Goal: Information Seeking & Learning: Learn about a topic

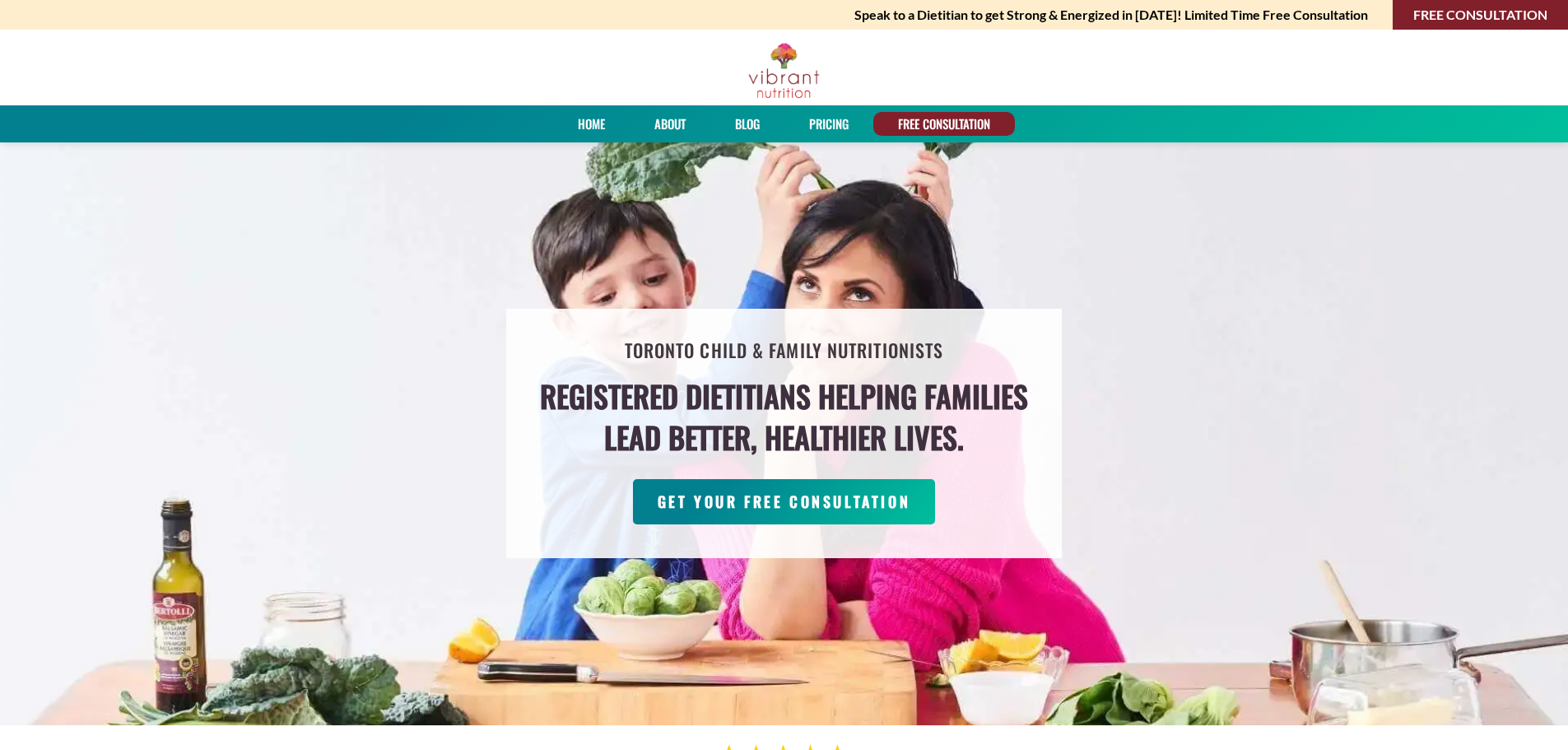
click at [810, 120] on link "PRICING" at bounding box center [829, 124] width 51 height 24
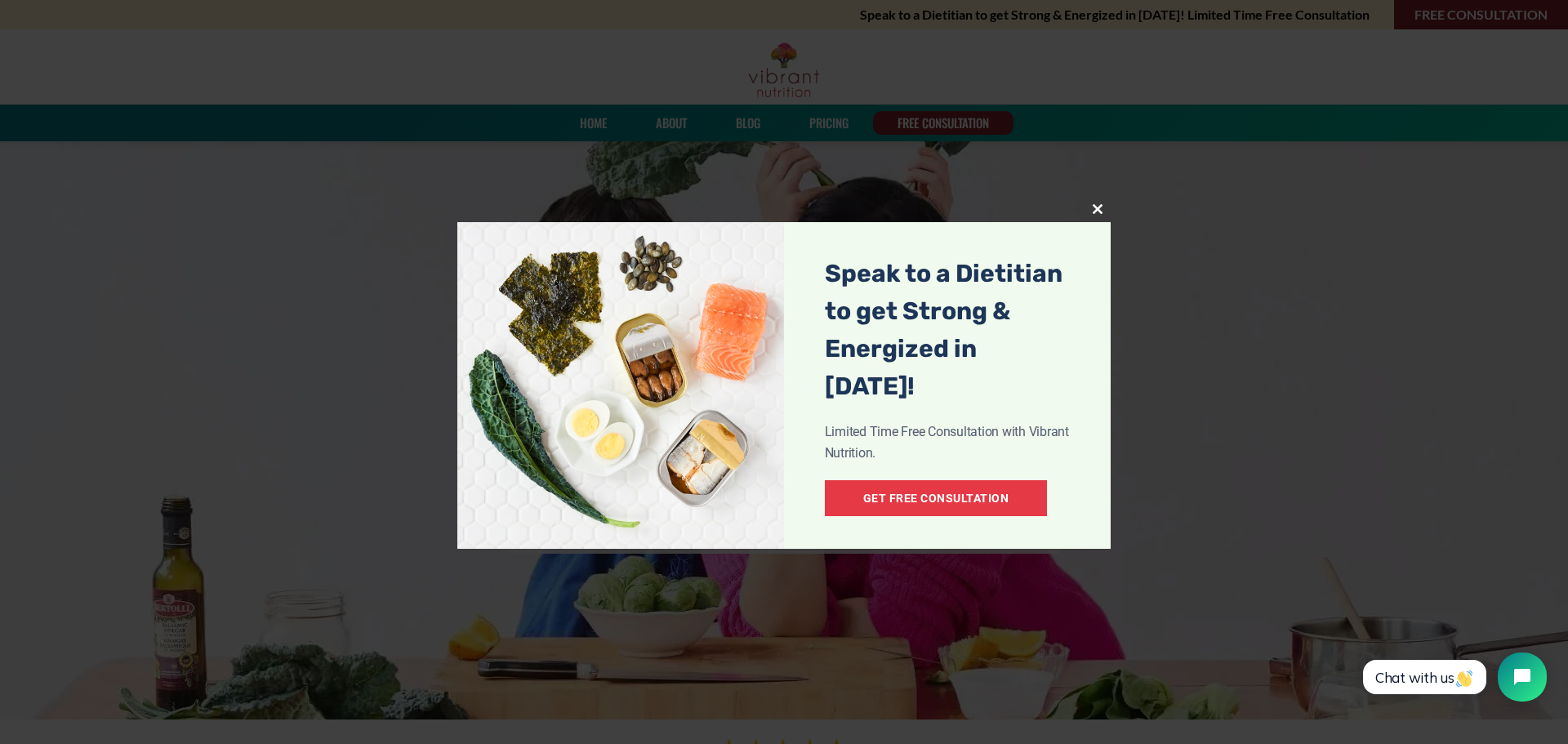
click at [1099, 209] on span at bounding box center [1097, 209] width 26 height 10
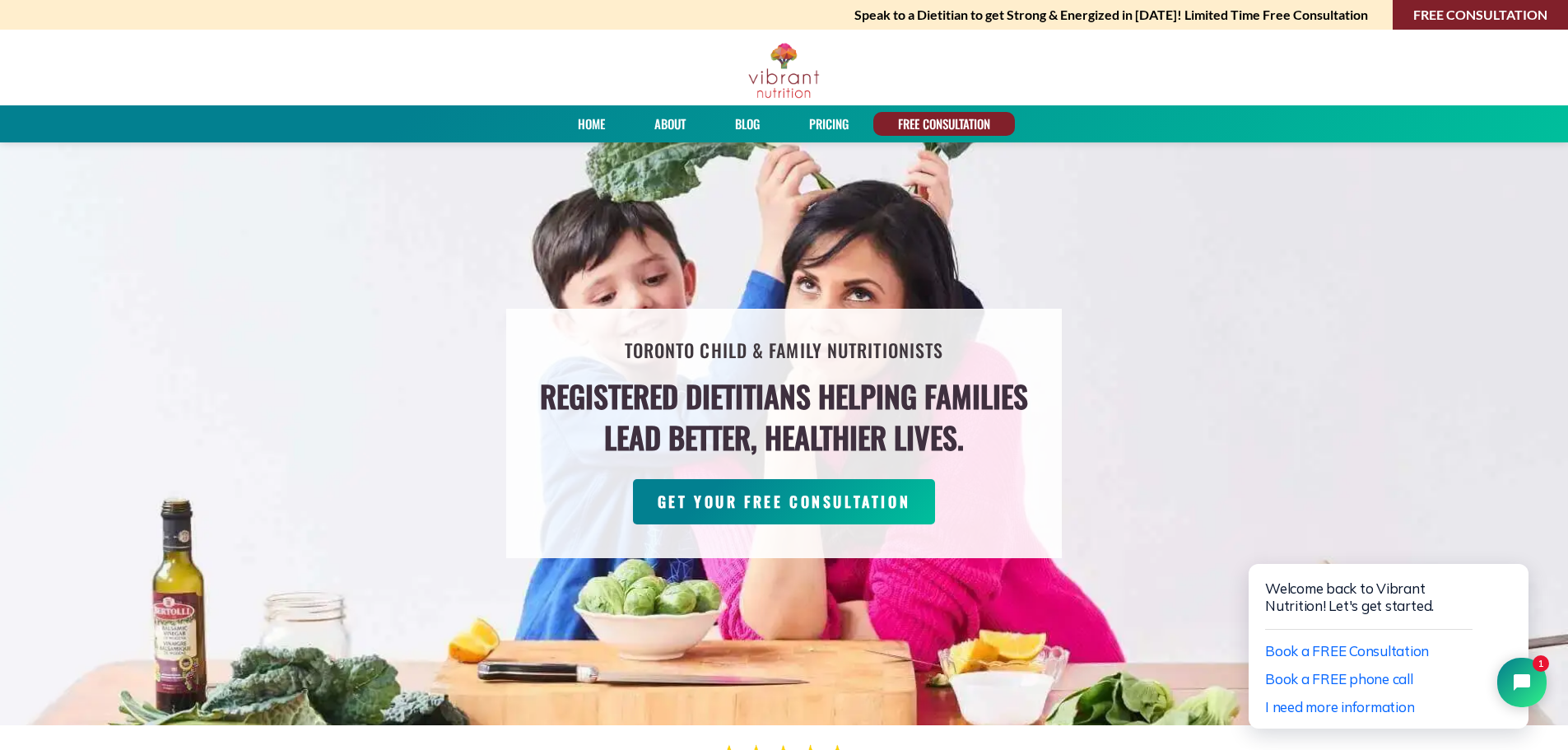
click at [962, 126] on link "FREE CONSULTATION" at bounding box center [944, 124] width 104 height 24
click at [1422, 10] on link "FREE CONSULTATION" at bounding box center [1480, 15] width 176 height 30
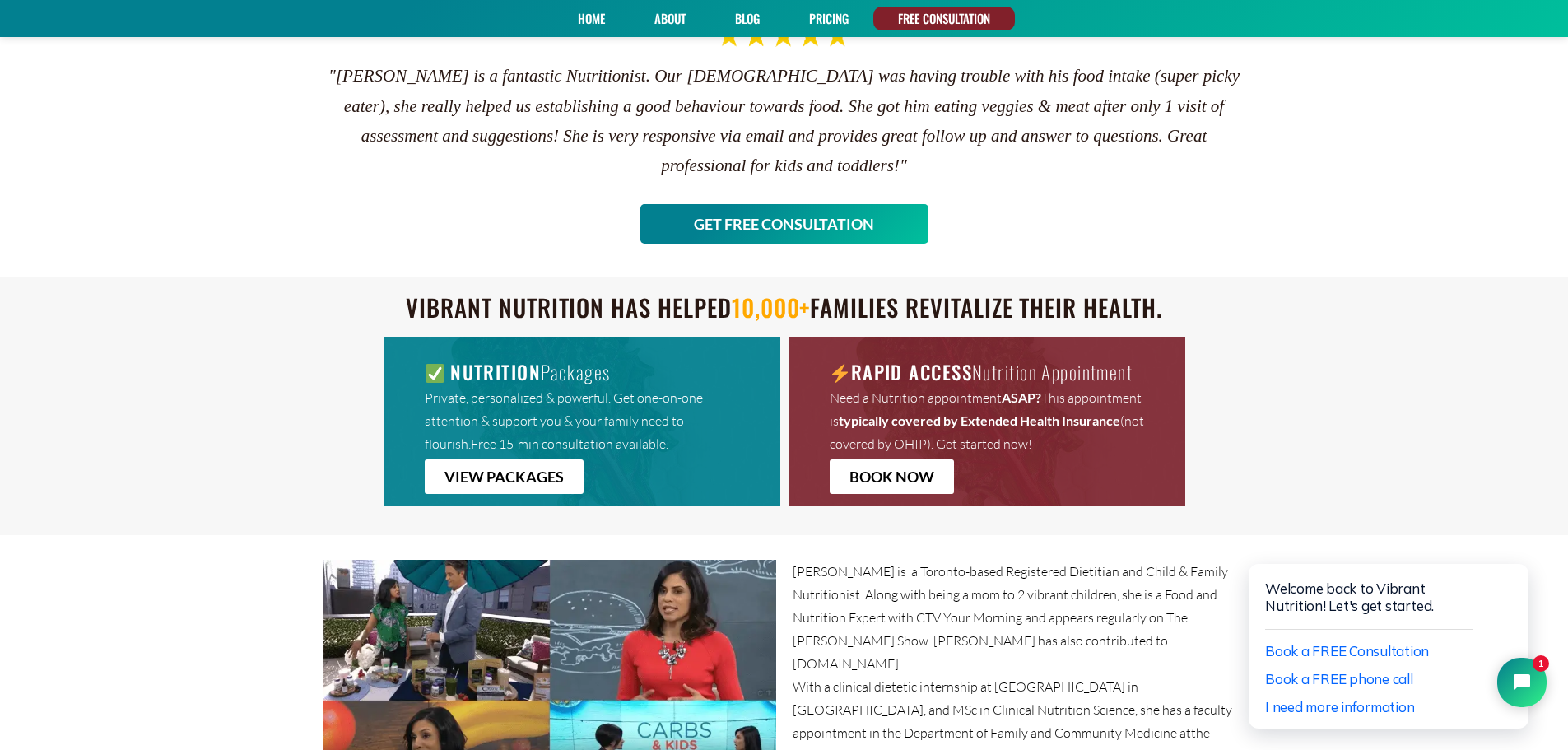
scroll to position [741, 0]
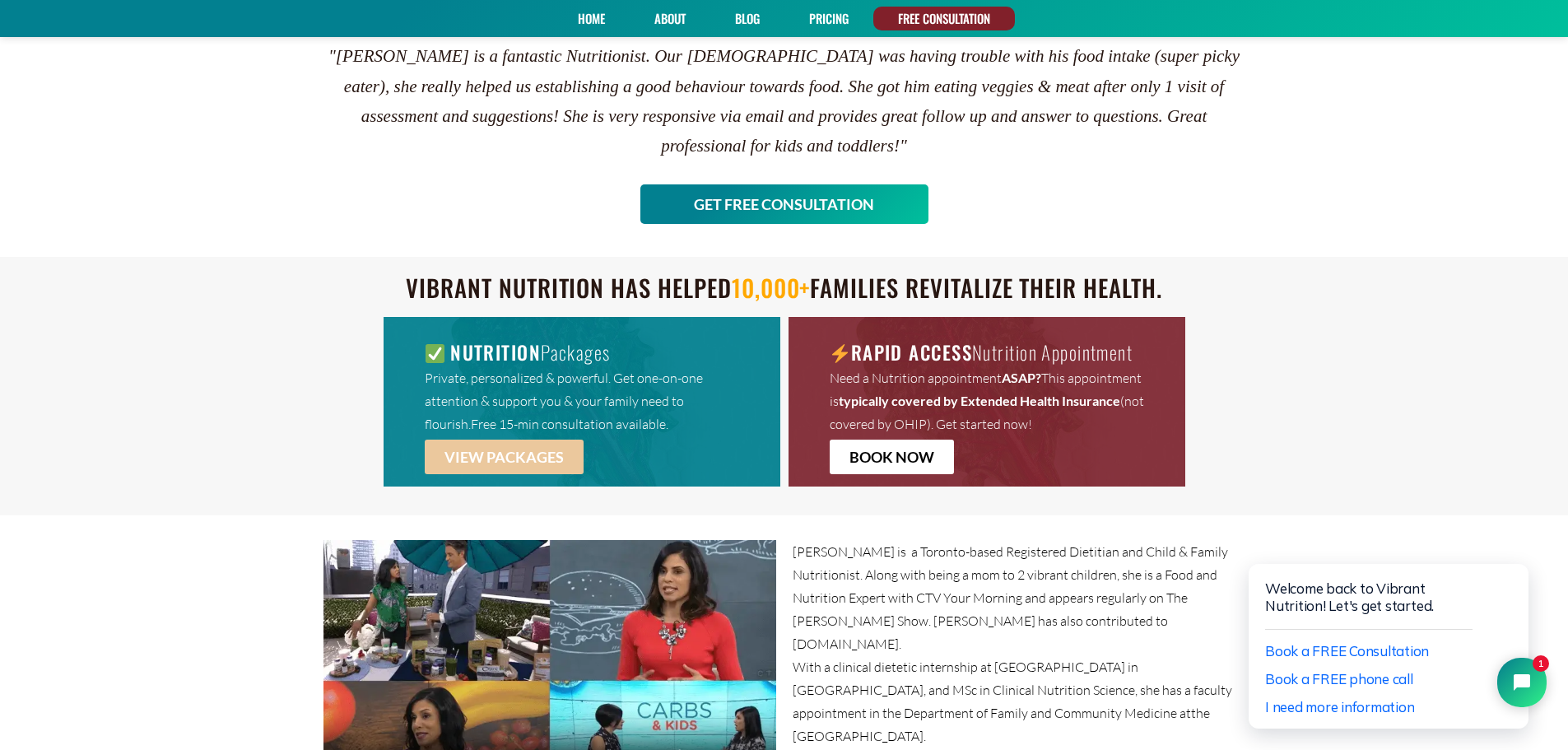
click at [559, 456] on span "VIEW PACKAGES" at bounding box center [504, 457] width 120 height 15
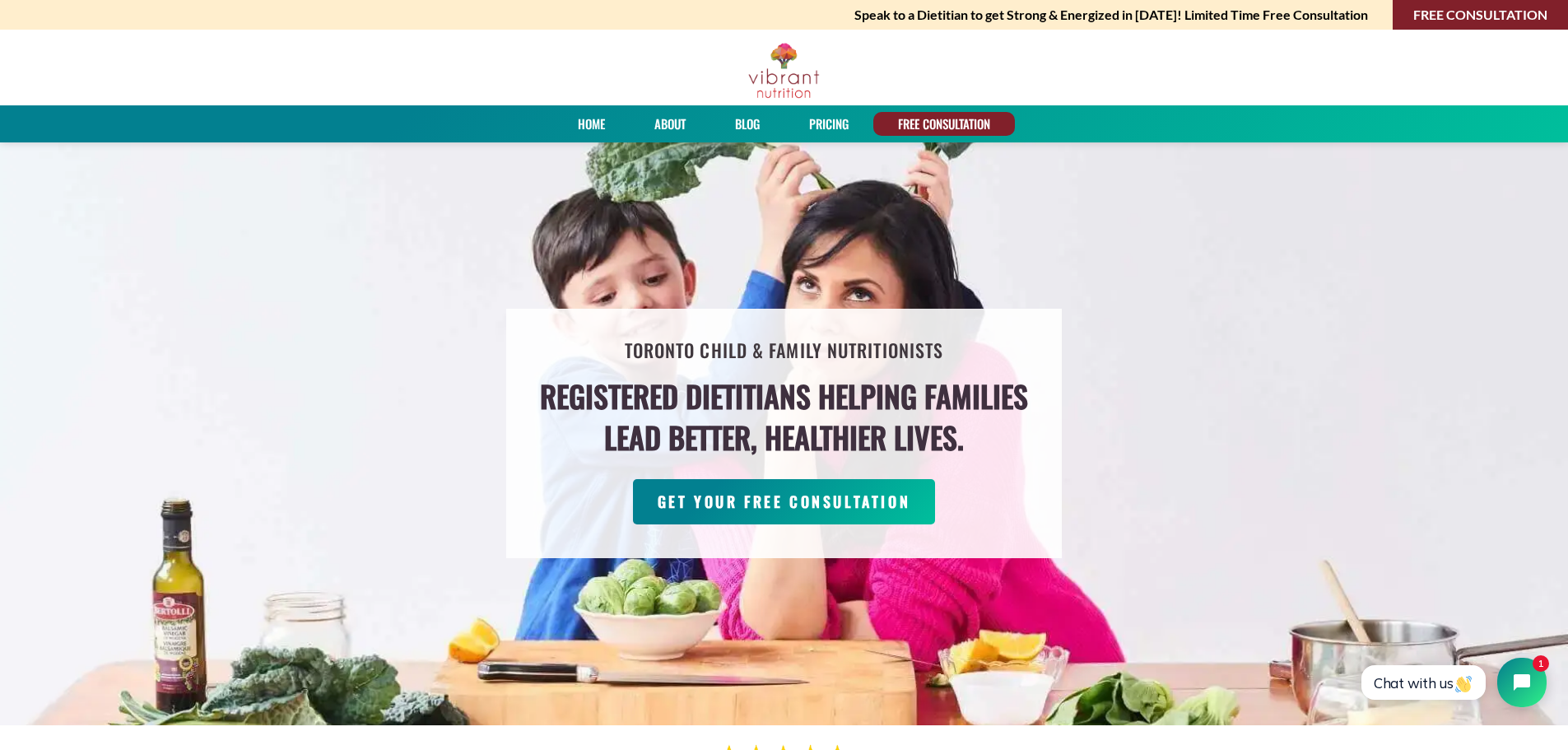
click at [671, 106] on div "Home About Blog PRICING FREE CONSULTATION Home About Blog PRICING FREE CONSULTA…" at bounding box center [784, 124] width 1568 height 37
click at [668, 120] on link "About" at bounding box center [670, 124] width 43 height 24
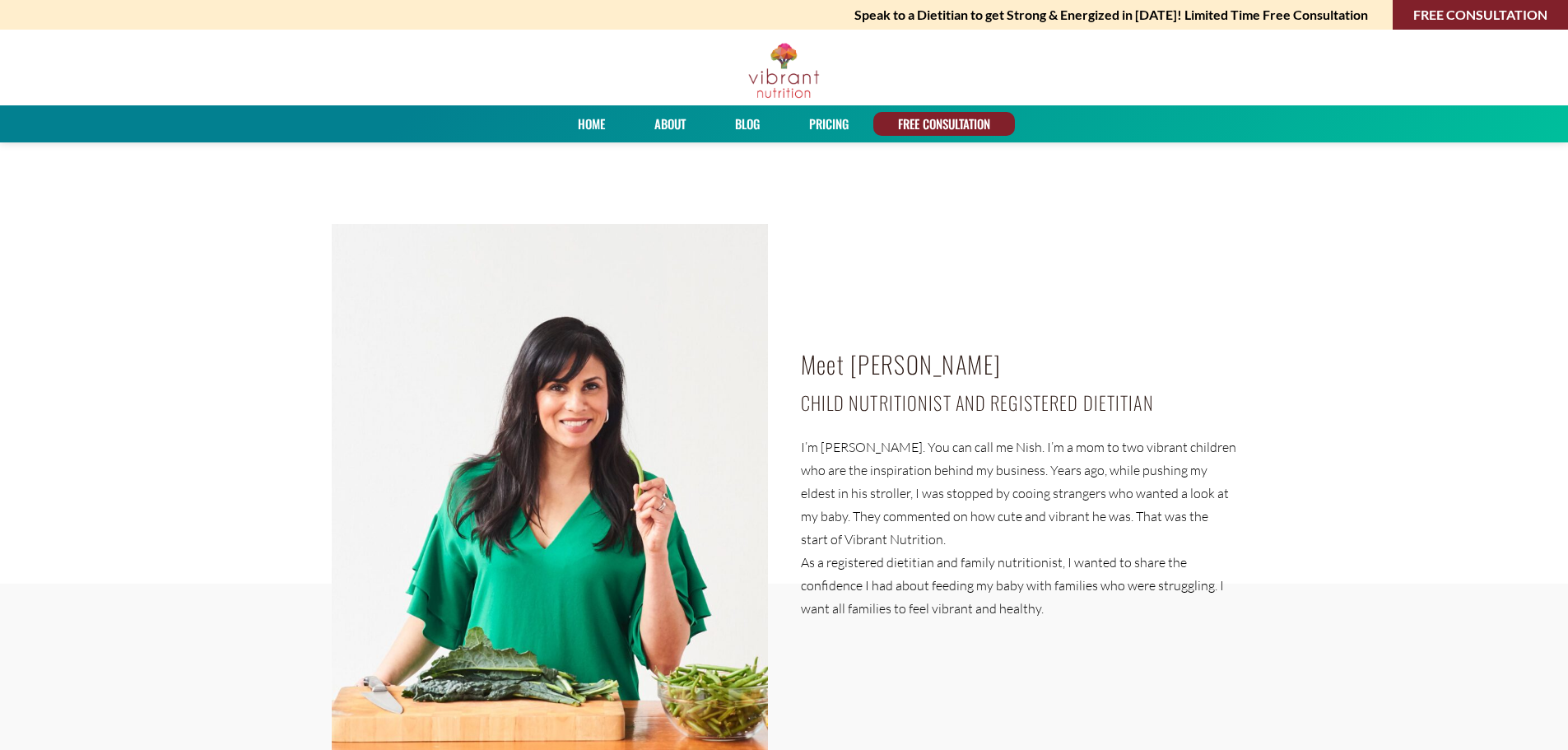
click at [600, 126] on link "Home" at bounding box center [591, 124] width 39 height 24
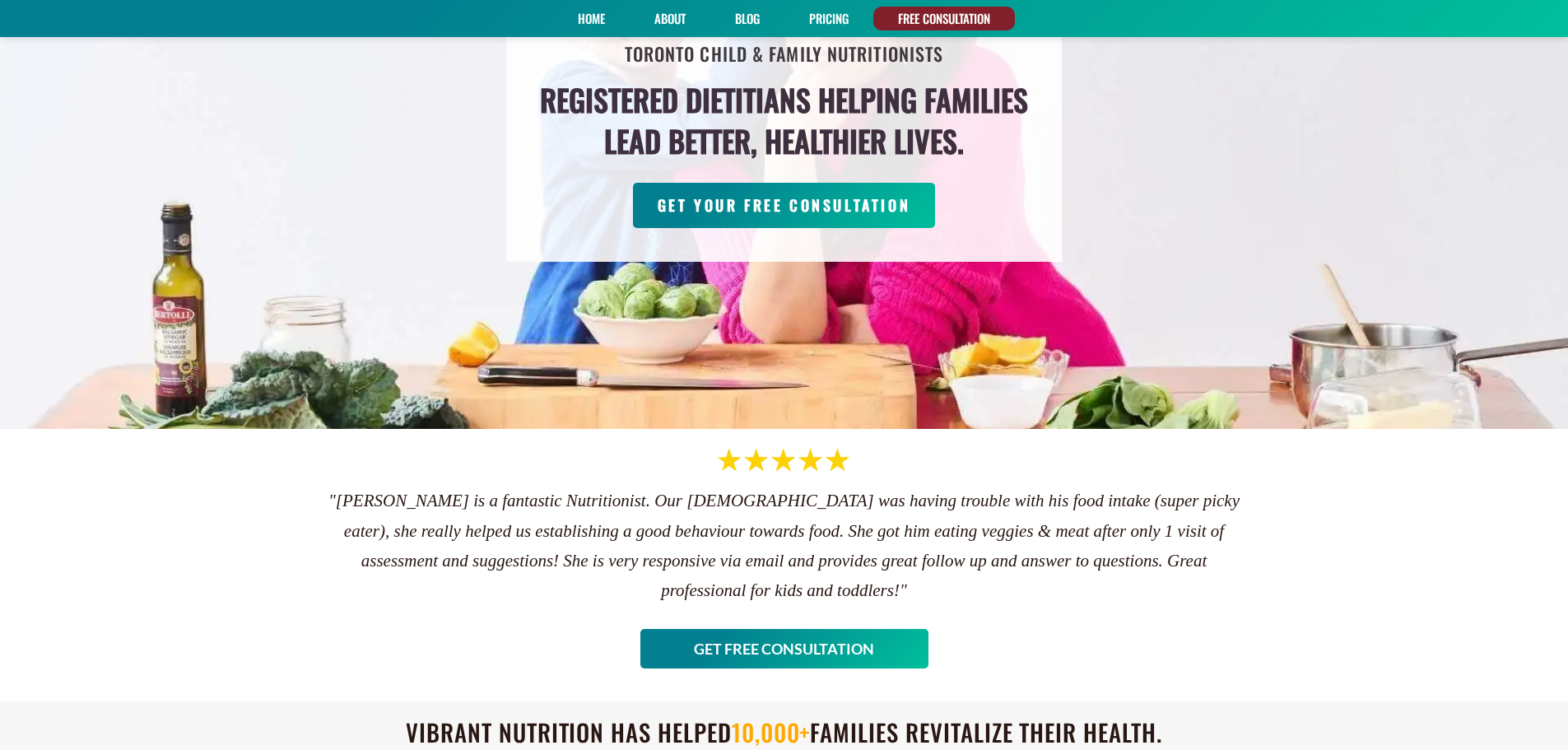
scroll to position [207, 0]
